Goal: Obtain resource: Download file/media

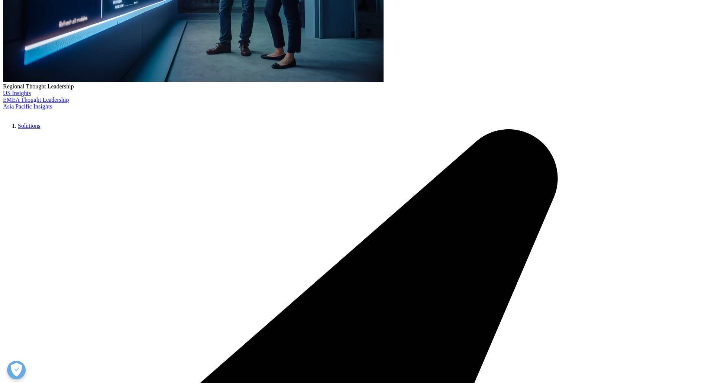
type input "RY"
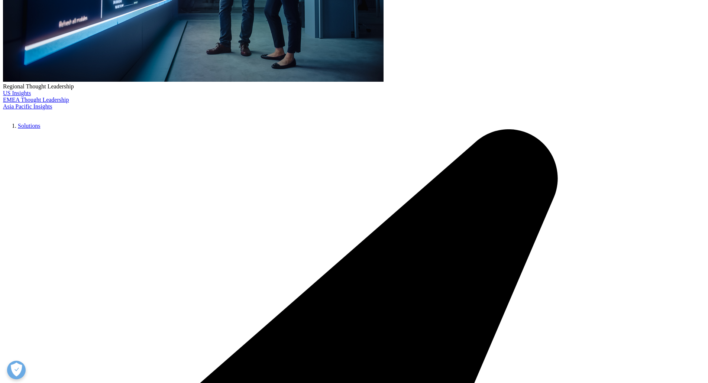
scroll to position [0, 25]
type input "[PERSON_NAME][EMAIL_ADDRESS][PERSON_NAME][DOMAIN_NAME]"
type input "VP"
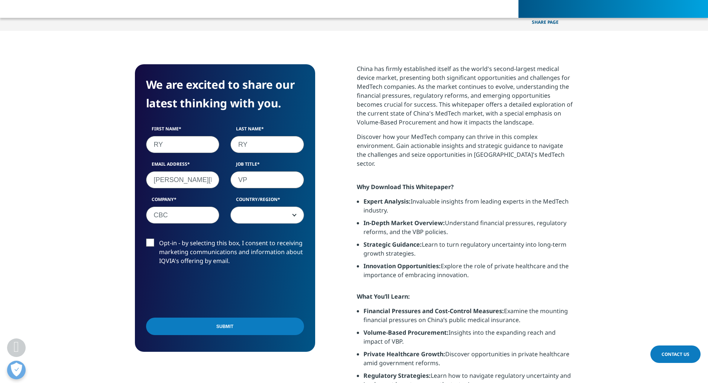
type input "CBC"
click at [272, 217] on span at bounding box center [267, 215] width 73 height 17
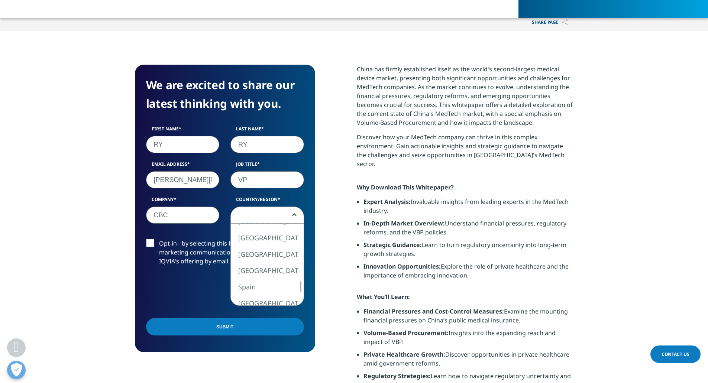
select select "[GEOGRAPHIC_DATA]"
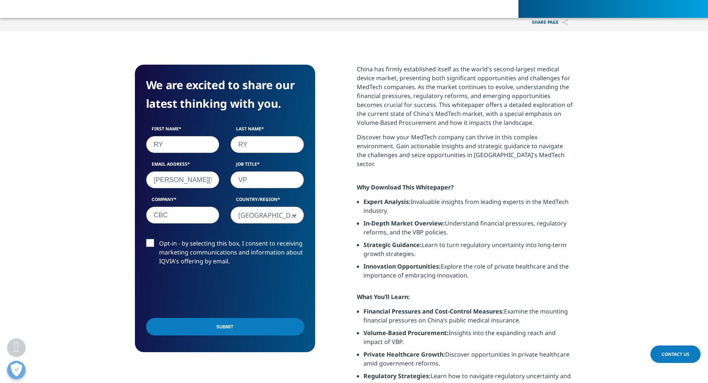
click at [331, 266] on div "We are excited to share our latest thinking with you. First Name RY Last Name R…" at bounding box center [354, 250] width 438 height 370
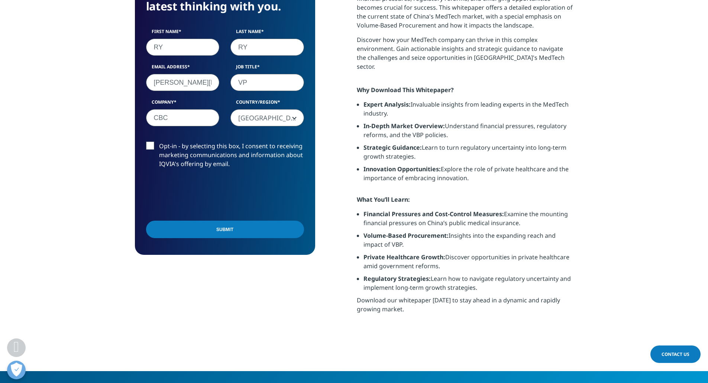
scroll to position [371, 0]
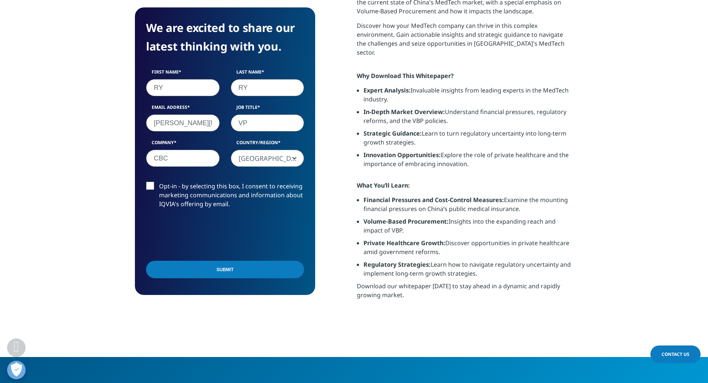
click at [288, 278] on input "Submit" at bounding box center [225, 269] width 158 height 17
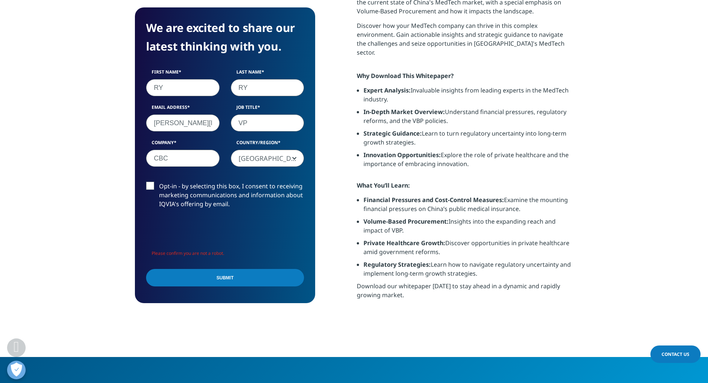
scroll to position [296, 180]
click at [243, 283] on input "Submit" at bounding box center [225, 277] width 158 height 17
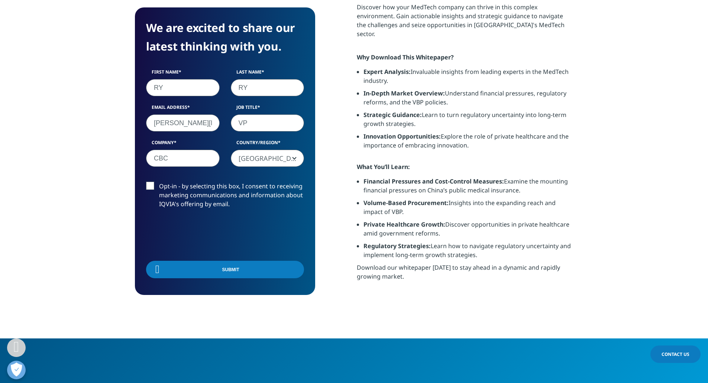
scroll to position [58, 180]
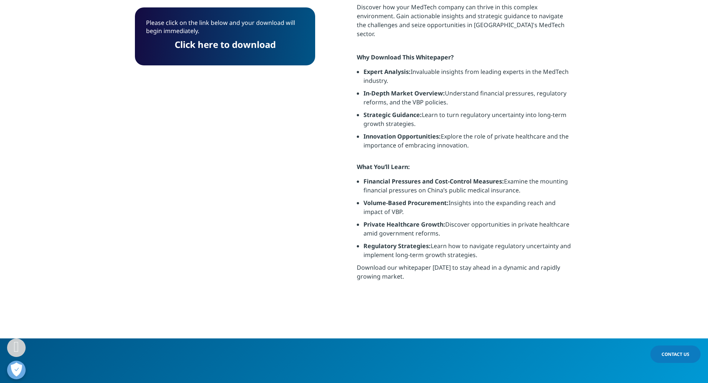
drag, startPoint x: 194, startPoint y: 45, endPoint x: 152, endPoint y: 3, distance: 59.6
click at [194, 45] on link "Click here to download" at bounding box center [225, 44] width 101 height 12
